Goal: Information Seeking & Learning: Learn about a topic

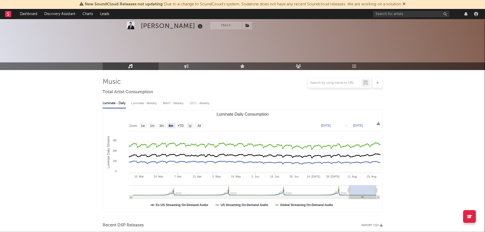
select select "6m"
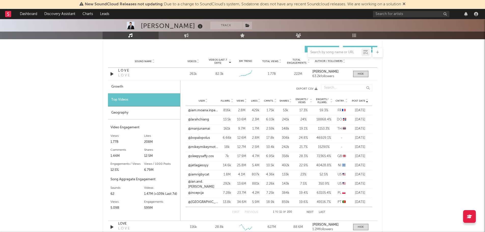
click at [120, 87] on div "Growth" at bounding box center [144, 86] width 72 height 13
select select "6m"
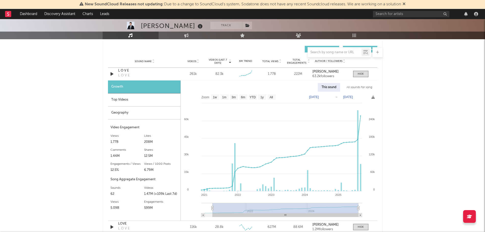
type input "[DATE]"
select select "All"
type input "[DATE]"
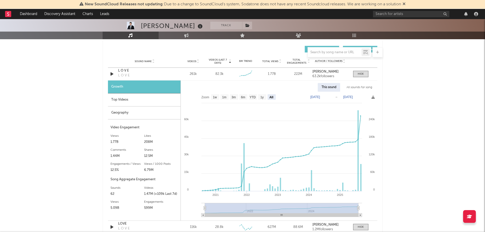
drag, startPoint x: 342, startPoint y: 208, endPoint x: 193, endPoint y: 213, distance: 149.3
click at [193, 213] on icon "Created with Highcharts 10.3.3 2025 2024 2023 2022 2021 2022 2024 300k 0 60k 12…" at bounding box center [279, 156] width 197 height 129
click at [204, 208] on icon at bounding box center [205, 208] width 2 height 4
type input "[DATE]"
drag, startPoint x: 357, startPoint y: 210, endPoint x: 375, endPoint y: 209, distance: 17.9
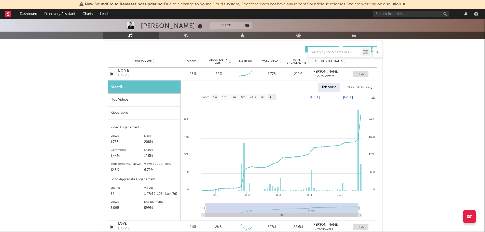
click at [375, 209] on icon "Created with Highcharts 10.3.3 2025 2024 2023 2022 2021 2022 2024 0 120k 60k 18…" at bounding box center [279, 156] width 197 height 129
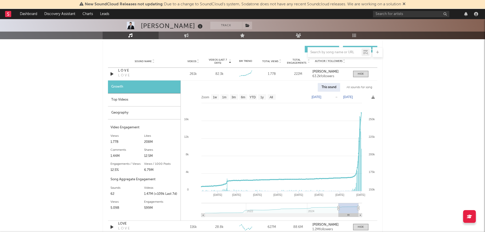
type input "[DATE]"
select select "6m"
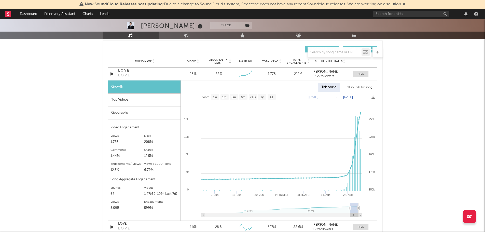
type input "[DATE]"
select select "3m"
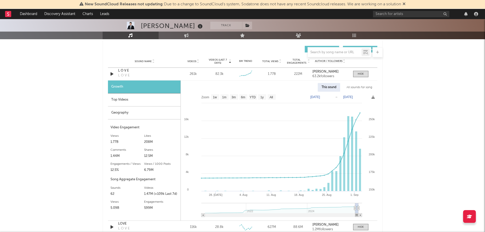
type input "[DATE]"
select select "1m"
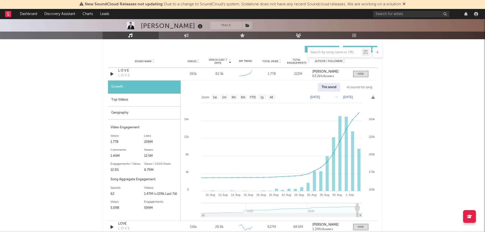
type input "[DATE]"
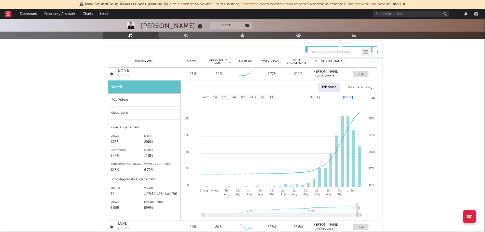
select select "1m"
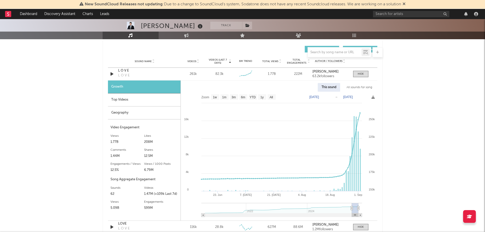
type input "[DATE]"
select select "3m"
type input "[DATE]"
drag, startPoint x: 205, startPoint y: 209, endPoint x: 347, endPoint y: 208, distance: 141.8
click at [347, 208] on icon at bounding box center [347, 208] width 2 height 4
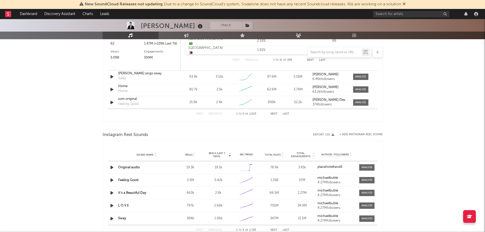
scroll to position [662, 0]
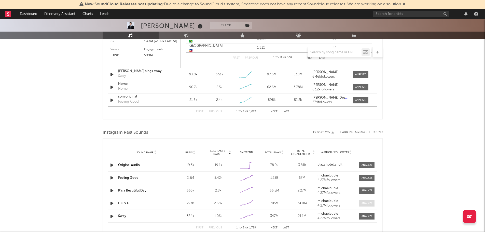
click at [364, 202] on div at bounding box center [367, 203] width 11 height 4
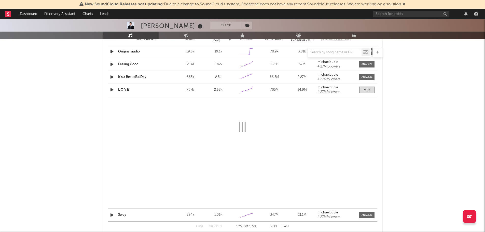
scroll to position [764, 0]
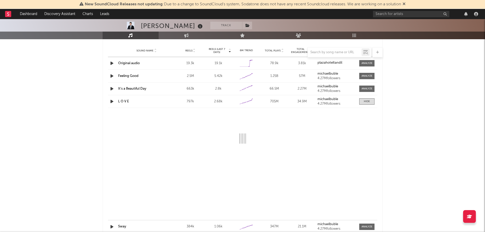
select select "6m"
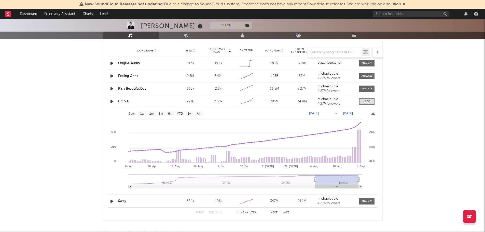
type input "[DATE]"
select select "3m"
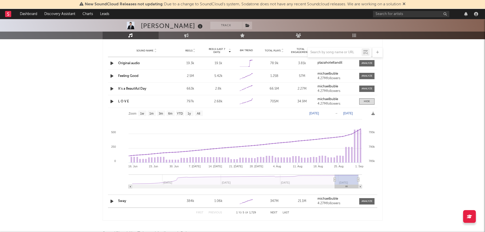
type input "[DATE]"
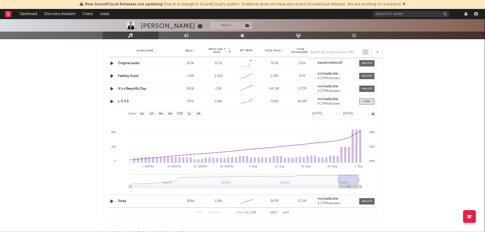
select select "3m"
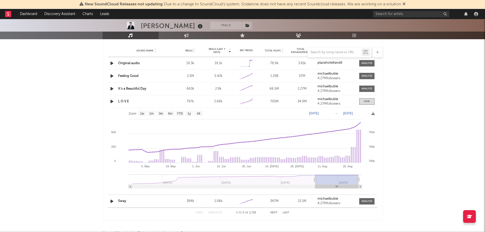
type input "[DATE]"
select select "6m"
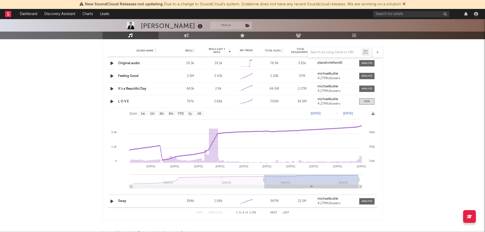
type input "[DATE]"
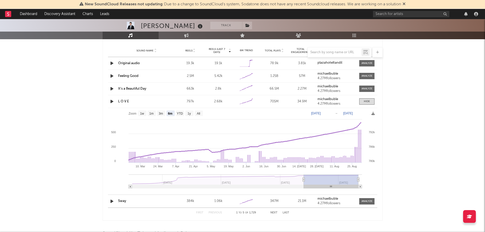
select select "6m"
type input "[DATE]"
select select "3m"
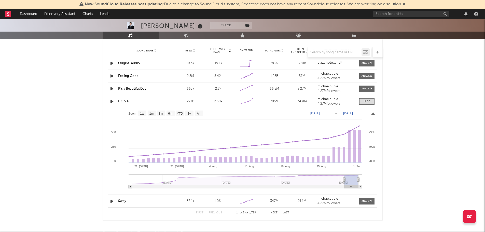
type input "[DATE]"
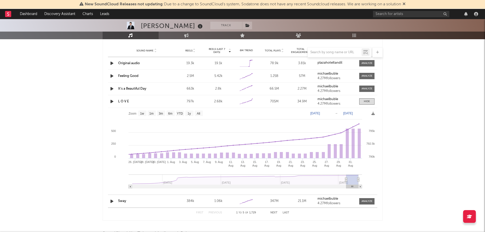
drag, startPoint x: 300, startPoint y: 181, endPoint x: 346, endPoint y: 185, distance: 46.3
click at [346, 185] on g at bounding box center [245, 181] width 233 height 14
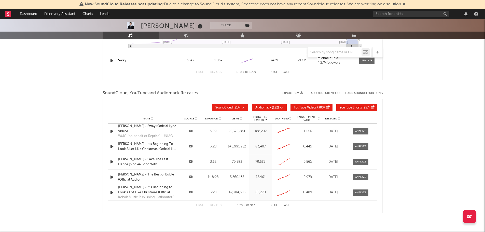
scroll to position [917, 0]
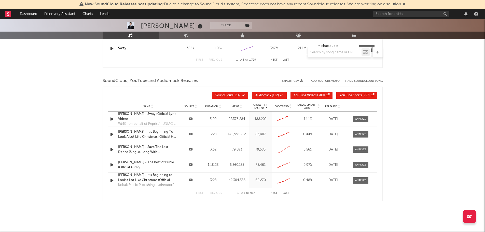
click at [274, 192] on button "Next" at bounding box center [273, 193] width 7 height 3
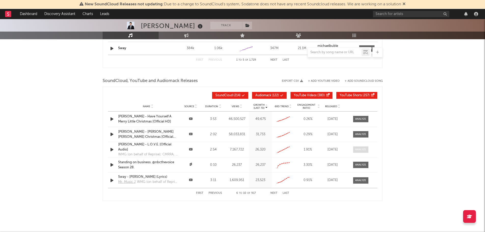
click at [366, 148] on div at bounding box center [360, 150] width 11 height 4
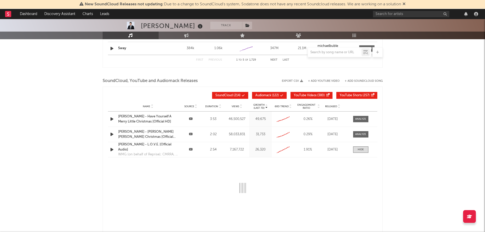
select select "6m"
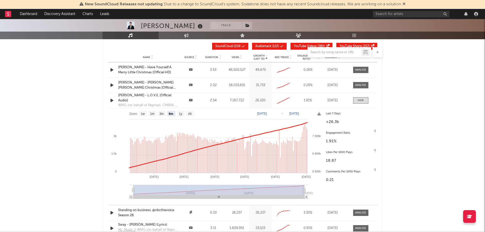
scroll to position [968, 0]
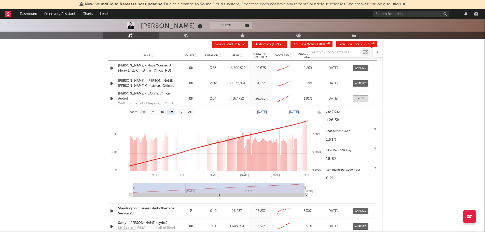
click at [238, 43] on button "SoundCloud ( 214 )" at bounding box center [230, 44] width 36 height 7
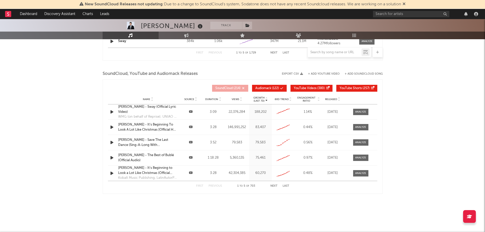
scroll to position [924, 0]
click at [280, 88] on icon at bounding box center [281, 88] width 3 height 3
click at [312, 87] on span "YouTube Videos" at bounding box center [305, 88] width 23 height 3
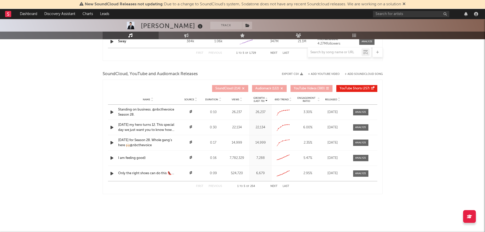
click at [273, 185] on button "Next" at bounding box center [273, 186] width 7 height 3
click at [199, 185] on button "First" at bounding box center [199, 186] width 7 height 3
click at [331, 98] on span "Released" at bounding box center [331, 99] width 12 height 3
click at [140, 140] on div "Standing on business. ​⁠@nbcthevoice Season 28." at bounding box center [148, 143] width 60 height 10
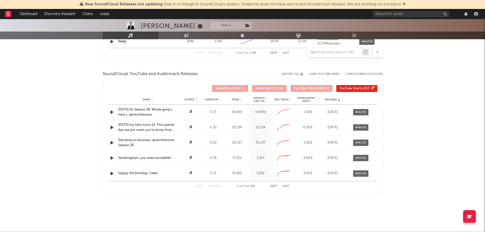
click at [241, 100] on icon at bounding box center [241, 101] width 3 height 2
click at [339, 98] on icon at bounding box center [339, 99] width 3 height 2
click at [273, 185] on button "Next" at bounding box center [273, 186] width 7 height 3
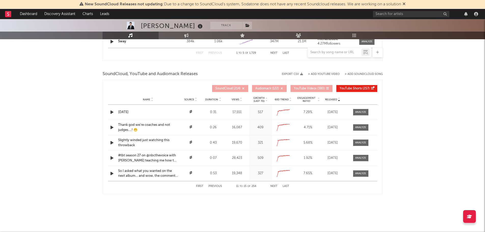
click at [273, 185] on button "Next" at bounding box center [273, 186] width 7 height 3
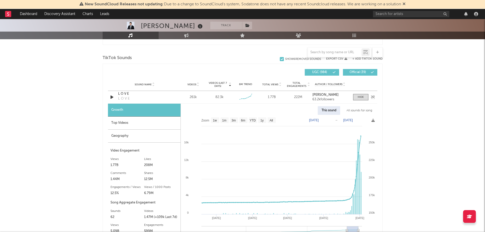
scroll to position [306, 0]
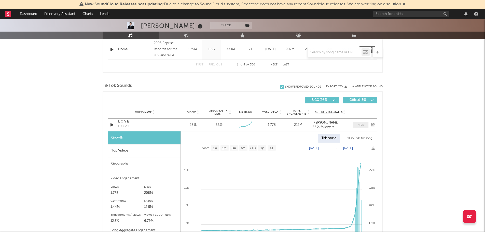
click at [363, 126] on div at bounding box center [361, 125] width 6 height 4
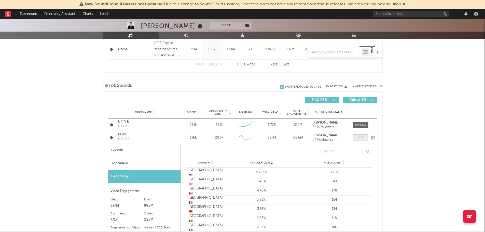
click at [362, 136] on div at bounding box center [361, 138] width 6 height 4
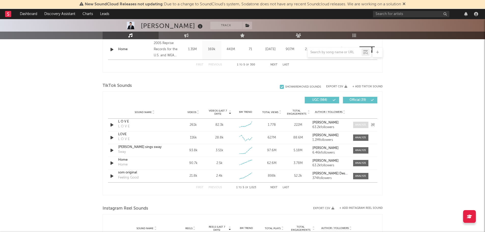
click at [364, 124] on div at bounding box center [360, 125] width 11 height 4
select select "6m"
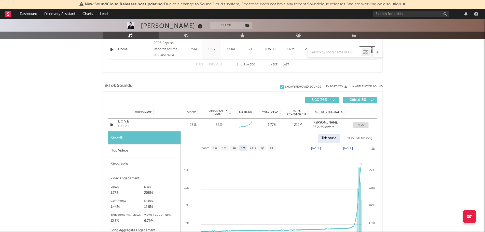
scroll to position [356, 0]
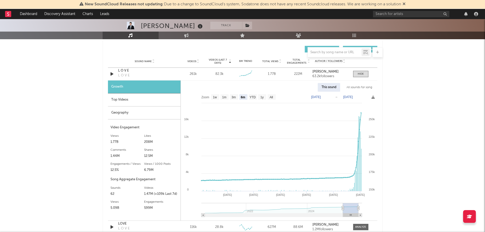
click at [143, 111] on div "Geography" at bounding box center [144, 112] width 73 height 13
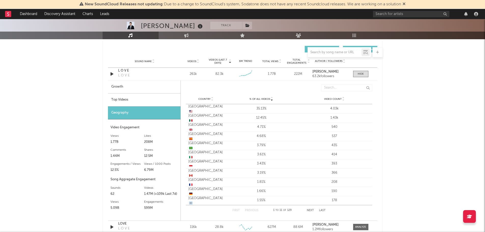
click at [133, 128] on div "Video Engagement" at bounding box center [144, 128] width 67 height 6
click at [126, 102] on div "Top Videos" at bounding box center [144, 99] width 73 height 13
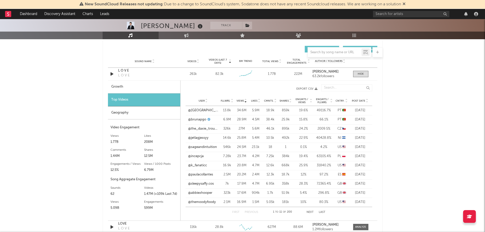
click at [362, 100] on span "Post Date" at bounding box center [358, 100] width 13 height 3
click at [200, 166] on link "@jetlagjessyy" at bounding box center [198, 165] width 20 height 5
